Goal: Task Accomplishment & Management: Complete application form

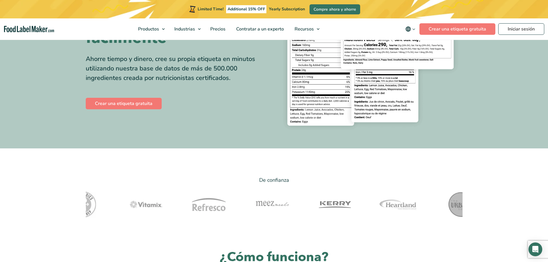
scroll to position [67, 0]
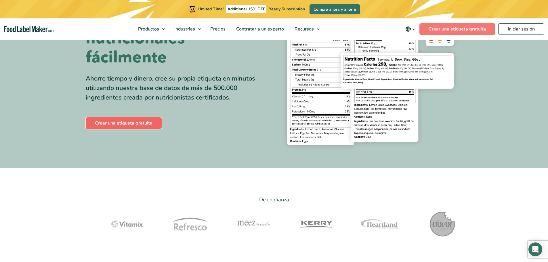
click at [138, 123] on link "Crear una etiqueta gratuita" at bounding box center [124, 123] width 76 height 12
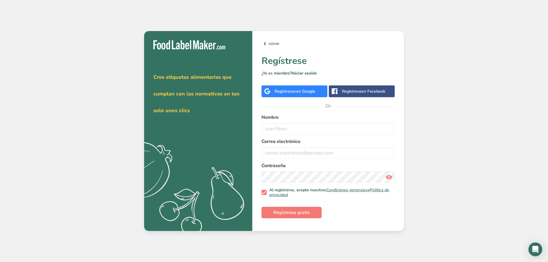
click at [293, 93] on font "Regístrese" at bounding box center [285, 91] width 20 height 5
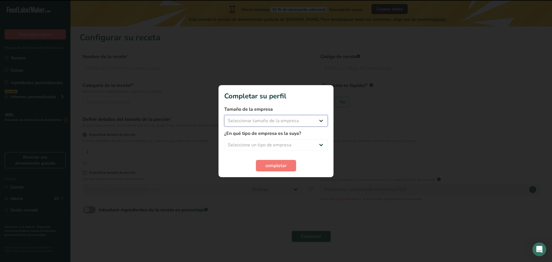
click at [270, 123] on select "Seleccionar tamaño de la empresa Menos de 10 empleados De 10 a 50 empleados De …" at bounding box center [276, 121] width 104 height 12
select select "2"
click at [224, 115] on select "Seleccionar tamaño de la empresa Menos de 10 empleados De 10 a 50 empleados De …" at bounding box center [276, 121] width 104 height 12
click at [309, 146] on select "Seleccione un tipo de empresa Fabricante de alimentos envasados Restaurante y c…" at bounding box center [276, 145] width 104 height 12
select select "1"
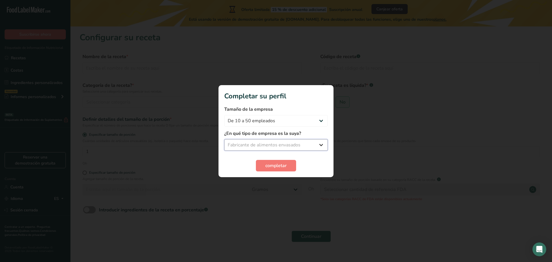
click at [224, 139] on select "Seleccione un tipo de empresa Fabricante de alimentos envasados Restaurante y c…" at bounding box center [276, 145] width 104 height 12
click at [282, 165] on font "completar" at bounding box center [275, 165] width 21 height 6
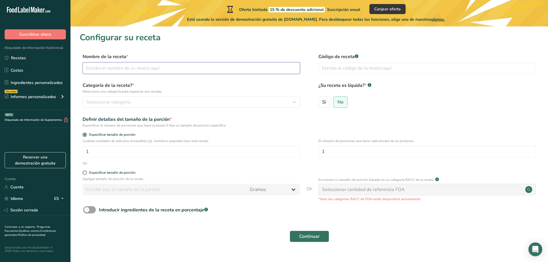
click at [127, 66] on input "text" at bounding box center [191, 68] width 217 height 12
type input "galleta de multigrano"
click at [123, 101] on font "Seleccionar categoría" at bounding box center [108, 102] width 44 height 6
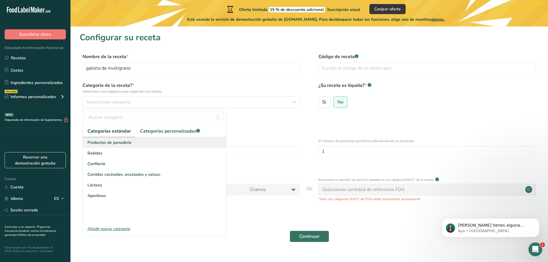
click at [121, 142] on font "Productos de panadería" at bounding box center [109, 142] width 44 height 5
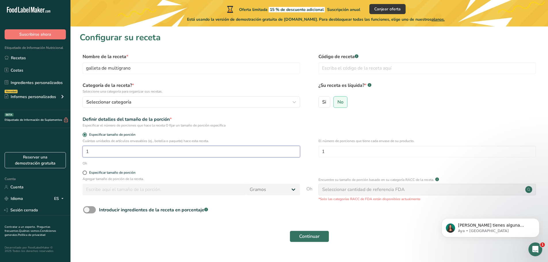
click at [133, 152] on input "1" at bounding box center [191, 152] width 217 height 12
type input "980"
click at [86, 174] on span at bounding box center [85, 173] width 4 height 4
click at [86, 174] on input "Especificar tamaño de porción" at bounding box center [85, 173] width 4 height 4
radio input "true"
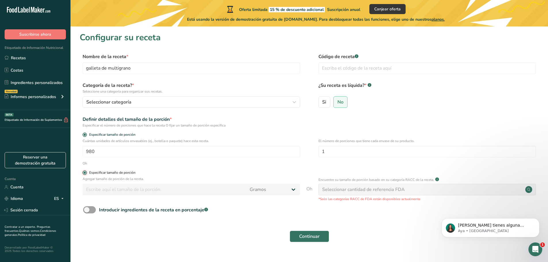
radio input "false"
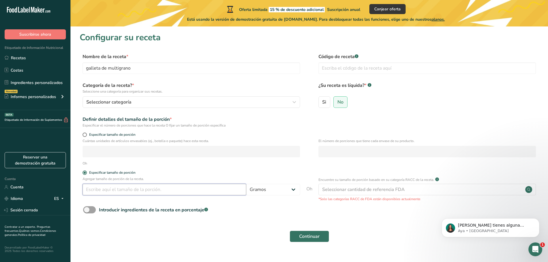
click at [97, 193] on input "number" at bounding box center [165, 190] width 164 height 12
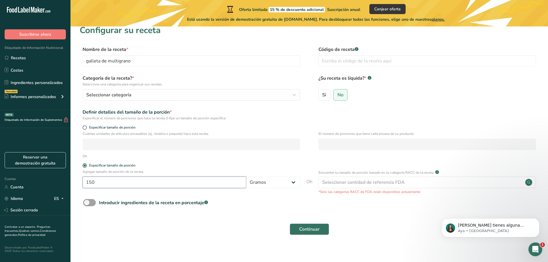
scroll to position [11, 0]
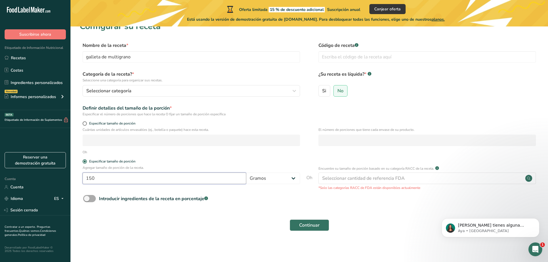
type input "150"
click at [94, 199] on span at bounding box center [89, 198] width 13 height 7
click at [87, 199] on input "Introducir ingredientes de la receta en porcentaje .a-a{fill:#347362;}.b-a{fill…" at bounding box center [85, 199] width 4 height 4
checkbox input "true"
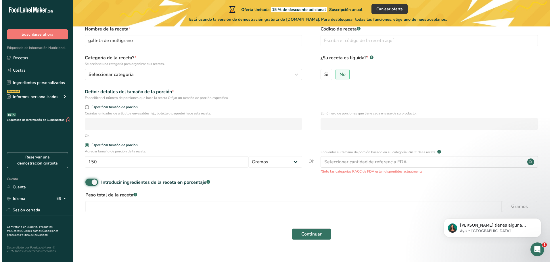
scroll to position [37, 0]
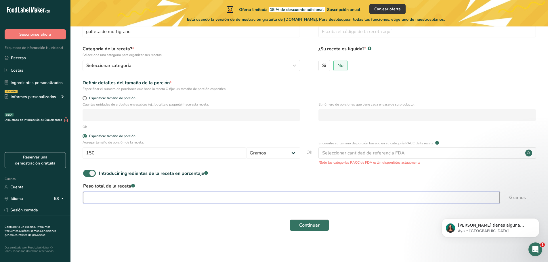
click at [117, 196] on input "number" at bounding box center [291, 198] width 416 height 12
click at [509, 196] on div "Si tienes alguna pregunta no dudes en consultarnos. ¡Estamos aquí para ayudarte…" at bounding box center [490, 201] width 106 height 72
click at [508, 198] on div "Si tienes alguna pregunta no dudes en consultarnos. ¡Estamos aquí para ayudarte…" at bounding box center [490, 201] width 106 height 72
click at [186, 194] on input "96.900" at bounding box center [291, 198] width 416 height 12
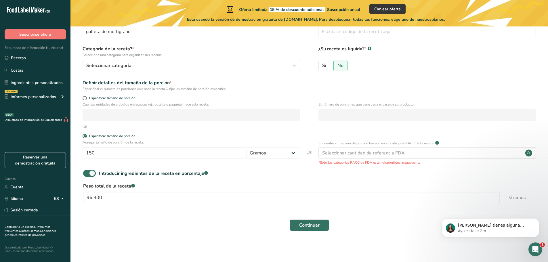
click at [515, 197] on div "Si tienes alguna pregunta no dudes en consultarnos. ¡Estamos aquí para ayudarte…" at bounding box center [490, 201] width 106 height 72
click at [115, 199] on input "96.900" at bounding box center [291, 198] width 416 height 12
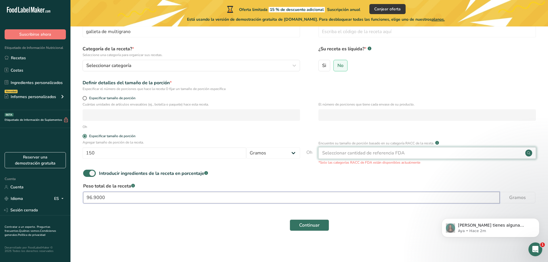
type input "96.9000"
click at [389, 153] on font "Seleccionar cantidad de referencia FDA" at bounding box center [363, 153] width 83 height 6
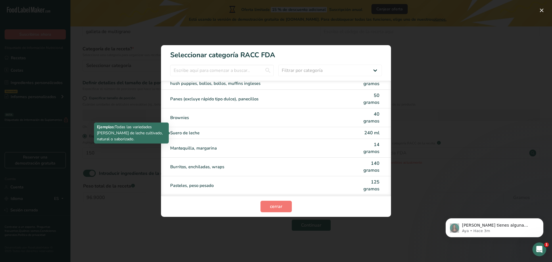
scroll to position [0, 0]
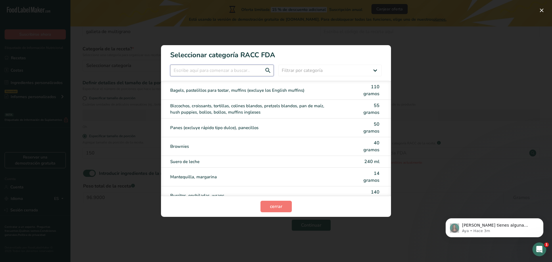
click at [234, 68] on input "Modalidad de selección de categoría RACC" at bounding box center [222, 71] width 104 height 12
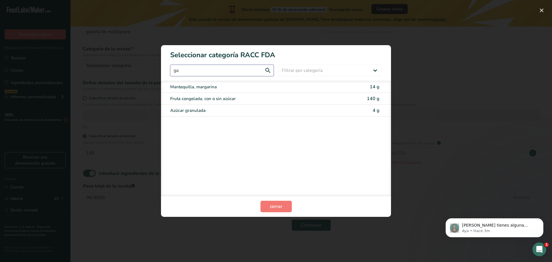
type input "g"
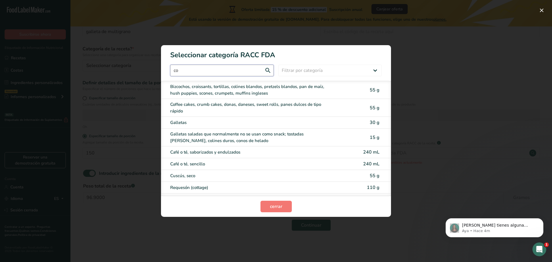
type input "c"
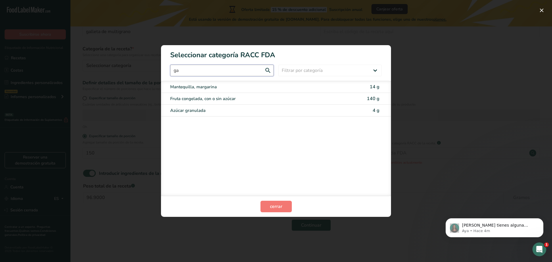
type input "g"
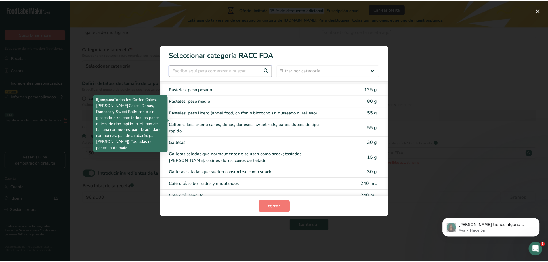
scroll to position [115, 0]
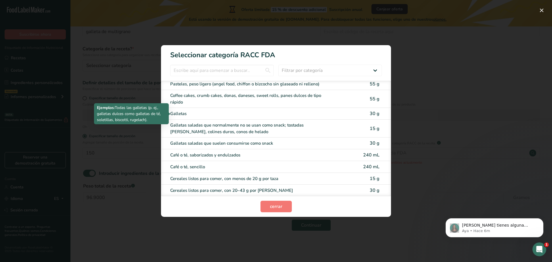
click at [186, 115] on div "Galletas" at bounding box center [251, 113] width 163 height 7
type input "30"
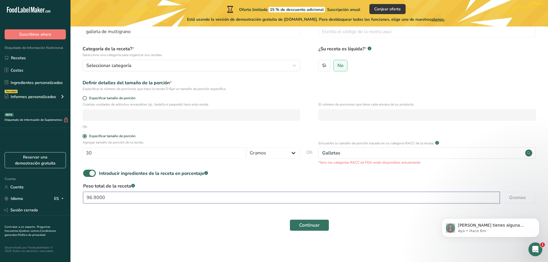
click at [115, 200] on input "96.9000" at bounding box center [291, 198] width 416 height 12
click at [290, 219] on button "Continuar" at bounding box center [309, 225] width 39 height 12
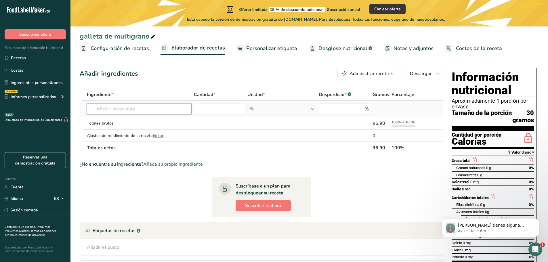
click at [129, 109] on input "text" at bounding box center [139, 109] width 104 height 12
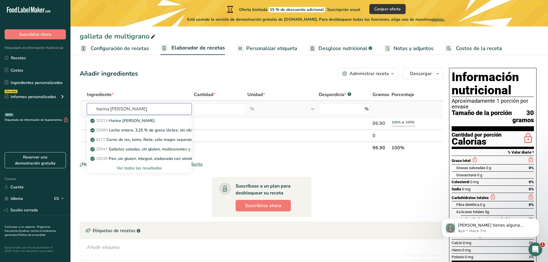
type input "harina de trigo"
click at [141, 168] on font "Ver todos los resultados" at bounding box center [139, 167] width 45 height 5
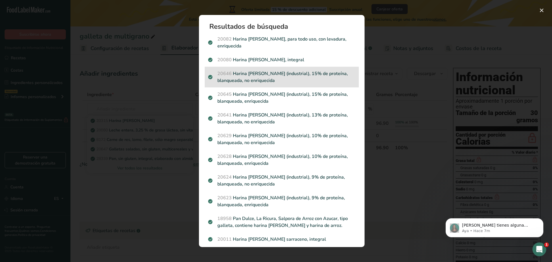
click at [273, 79] on font "Harina de trigo, blanca (industrial), 15% de proteína, blanqueada, no enriqueci…" at bounding box center [282, 76] width 131 height 13
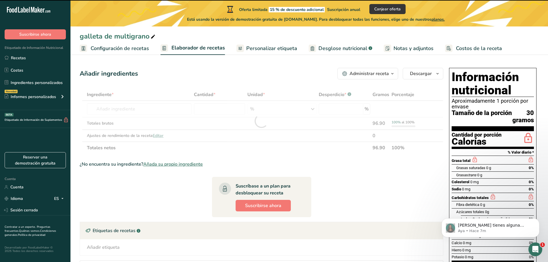
type input "0"
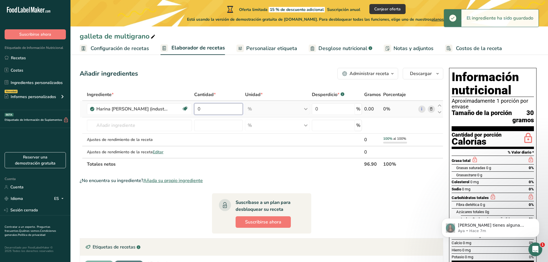
click at [227, 110] on input "0" at bounding box center [218, 109] width 49 height 12
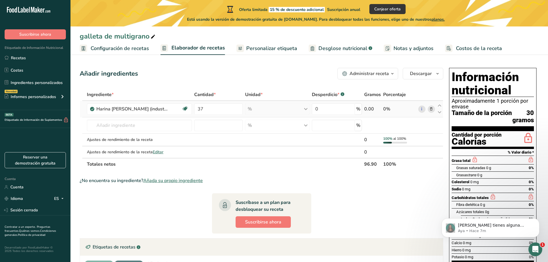
click at [255, 113] on div "Ingrediente * Cantidad * Unidad * Desperdicio * .a-a{fill:#347362;}.b-a{fill:#f…" at bounding box center [262, 130] width 364 height 82
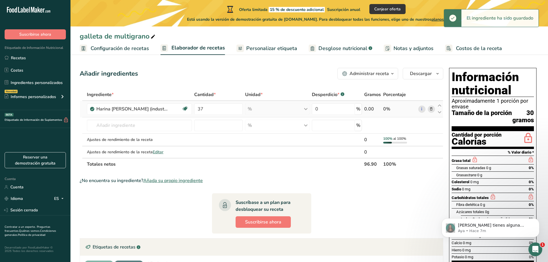
click at [253, 110] on div "% Unidades de peso gramo kilogramo mg Ver más Unidades de volumen litro Las uni…" at bounding box center [277, 109] width 64 height 12
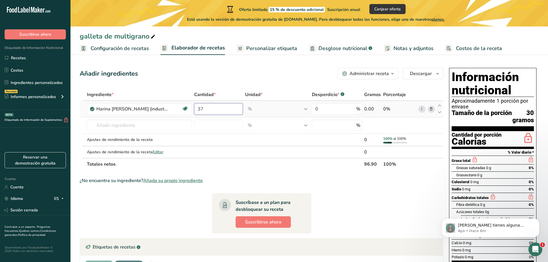
click at [203, 107] on input "37" at bounding box center [218, 109] width 49 height 12
type input "37.000"
click at [290, 114] on div "Ingrediente * Cantidad * Unidad * Desperdicio * .a-a{fill:#347362;}.b-a{fill:#f…" at bounding box center [262, 130] width 364 height 82
click at [322, 112] on input "0" at bounding box center [333, 109] width 43 height 12
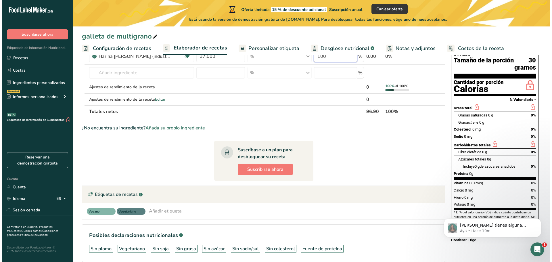
scroll to position [58, 0]
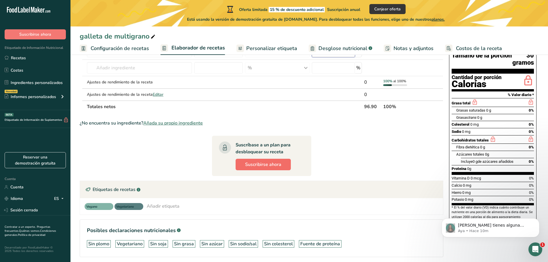
type input "100"
click at [258, 165] on font "Suscribirse ahora" at bounding box center [263, 164] width 36 height 6
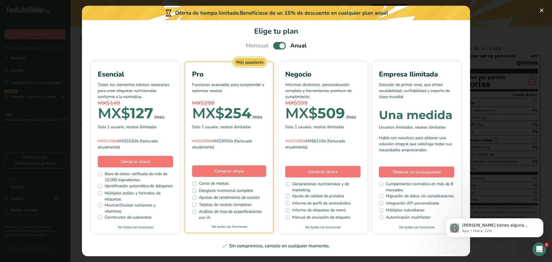
scroll to position [180, 0]
